Goal: Navigation & Orientation: Find specific page/section

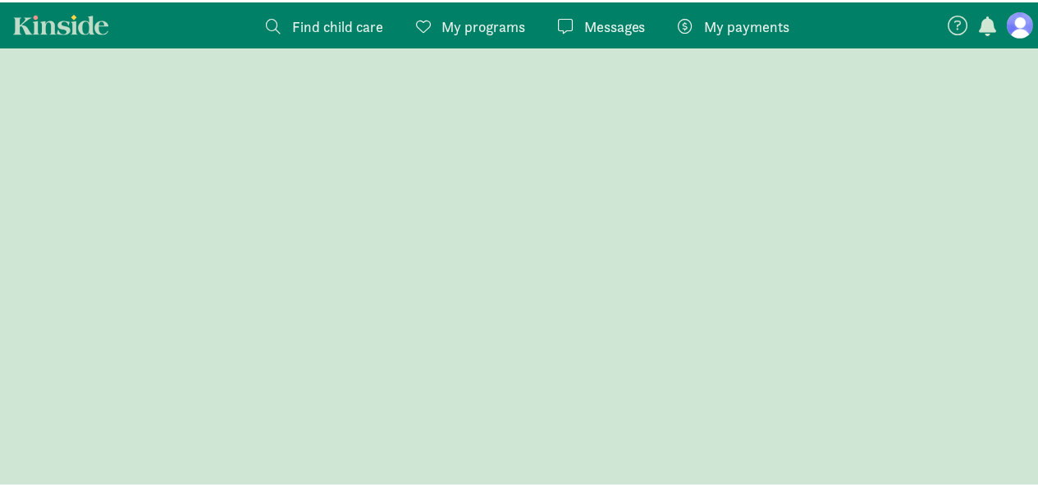
scroll to position [1422, 0]
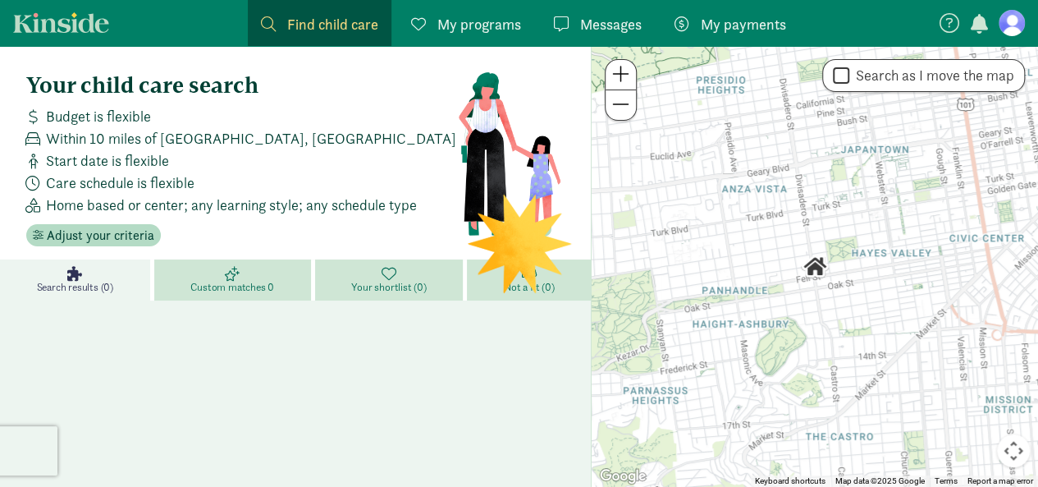
click at [1017, 22] on figure at bounding box center [1012, 23] width 26 height 26
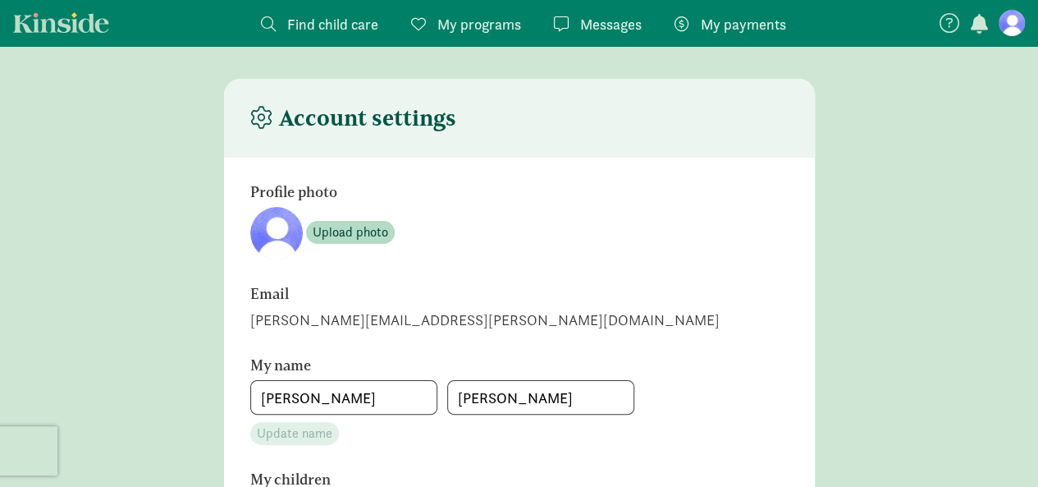
click at [722, 30] on span "My payments" at bounding box center [743, 24] width 85 height 22
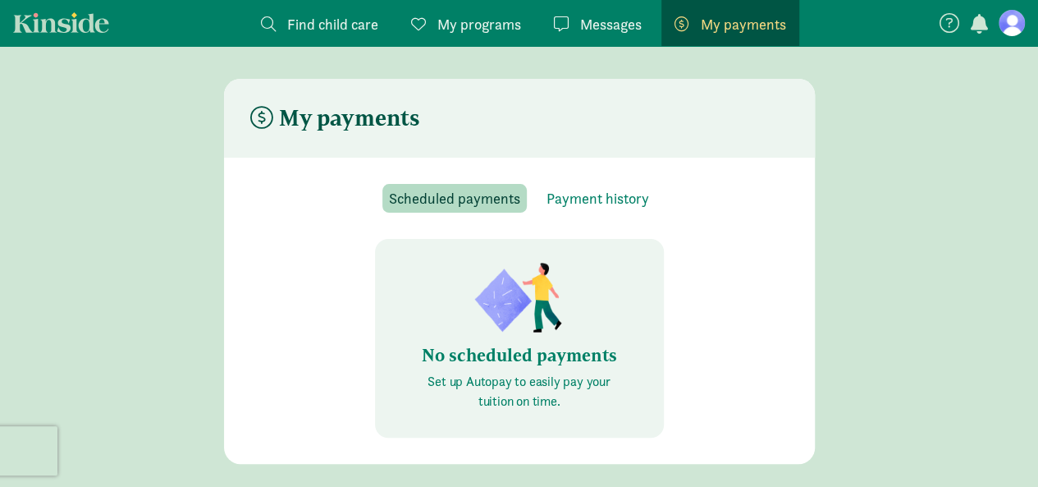
scroll to position [33, 0]
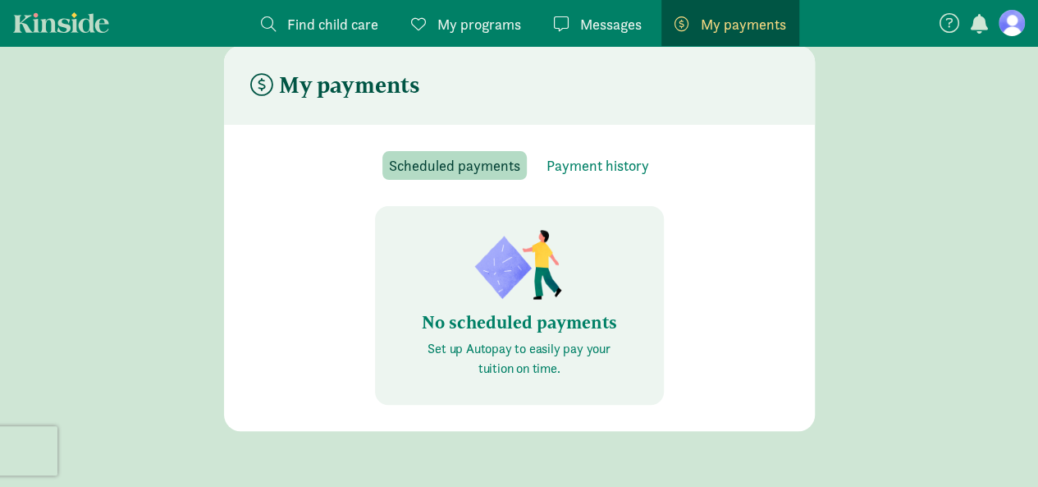
click at [602, 27] on span "Messages" at bounding box center [611, 24] width 62 height 22
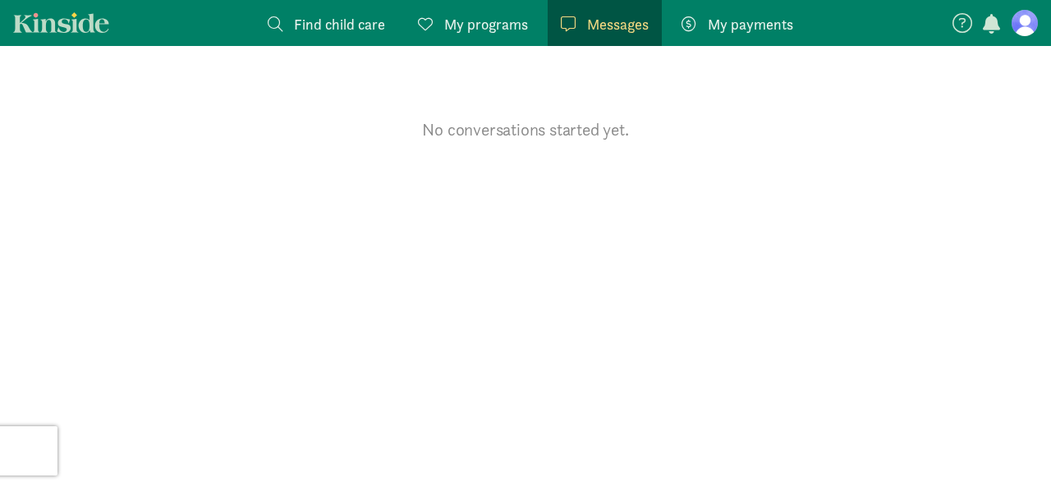
click at [1023, 22] on figure at bounding box center [1024, 23] width 26 height 26
